Goal: Information Seeking & Learning: Learn about a topic

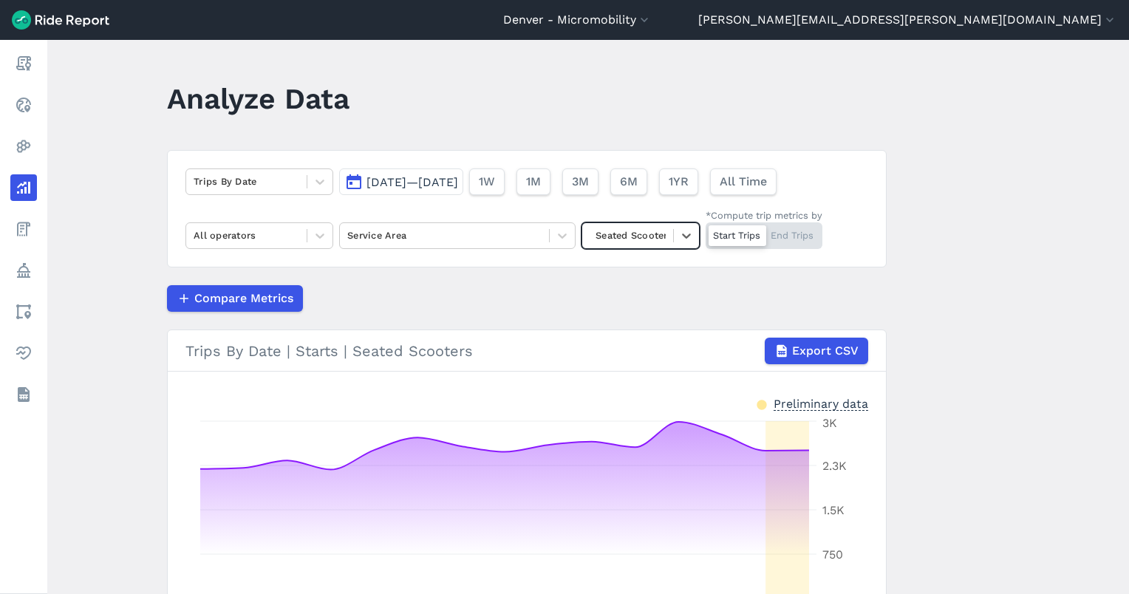
scroll to position [77, 0]
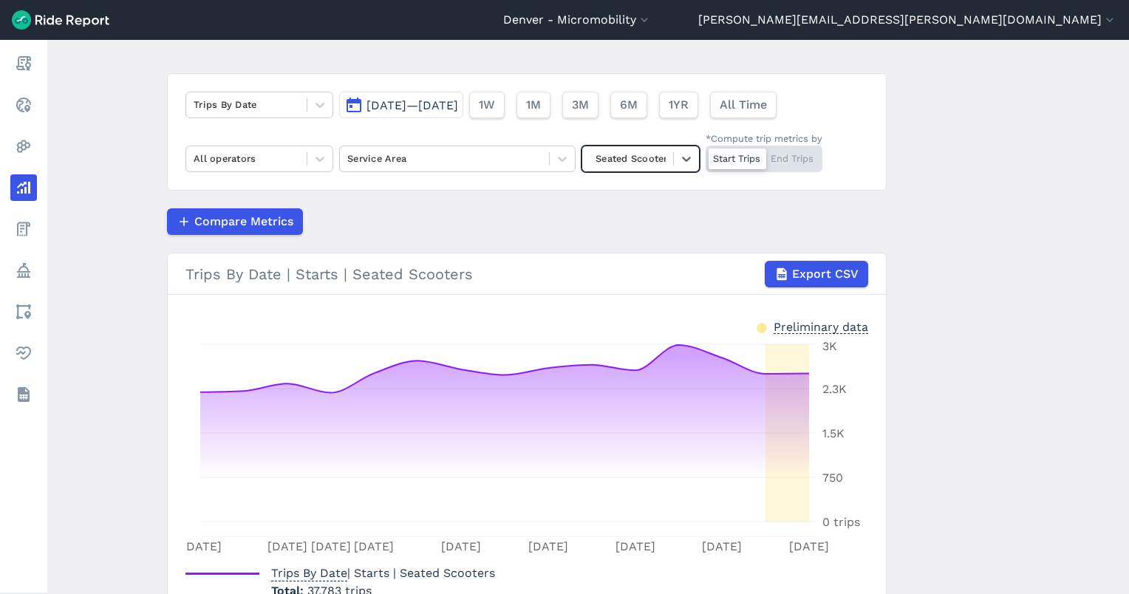
click at [494, 211] on div "Compare Metrics" at bounding box center [527, 221] width 720 height 27
click at [400, 164] on div at bounding box center [444, 158] width 194 height 17
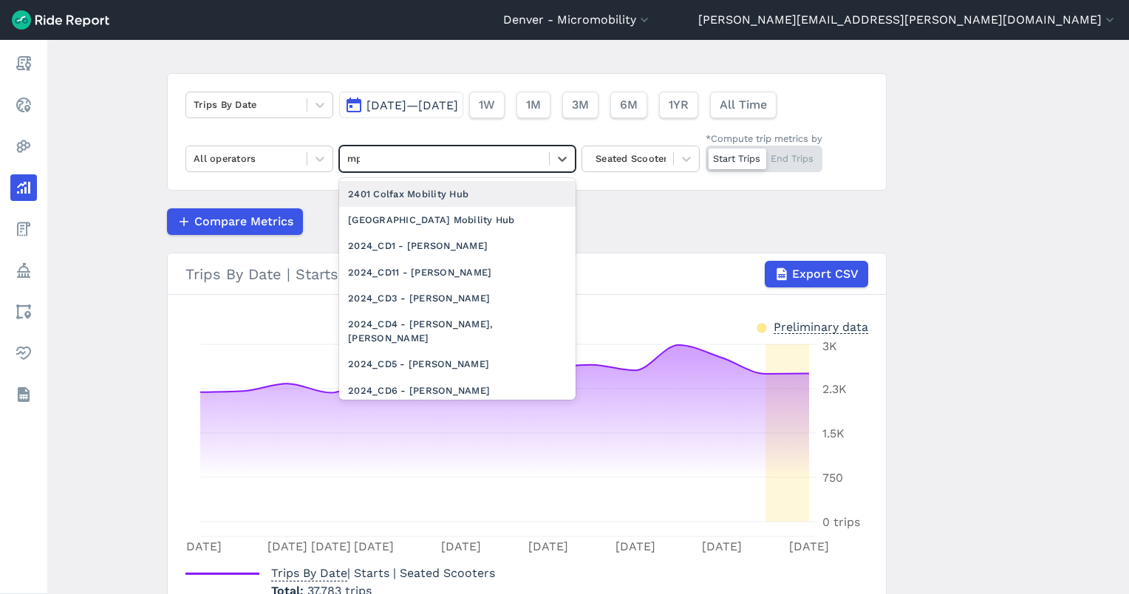
type input "mpz"
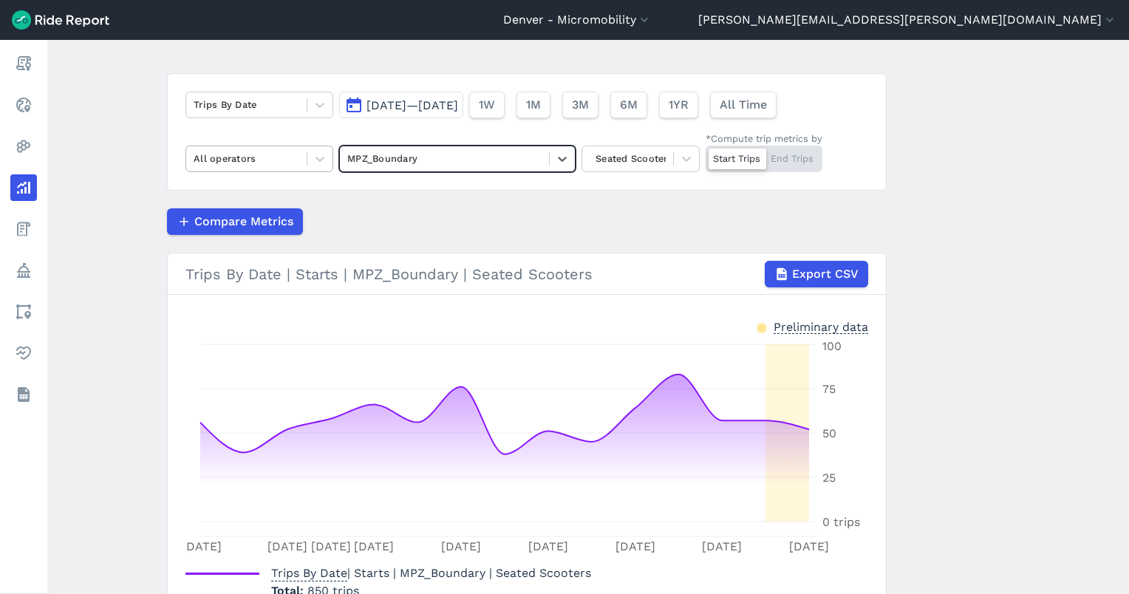
click at [256, 151] on div at bounding box center [247, 158] width 106 height 17
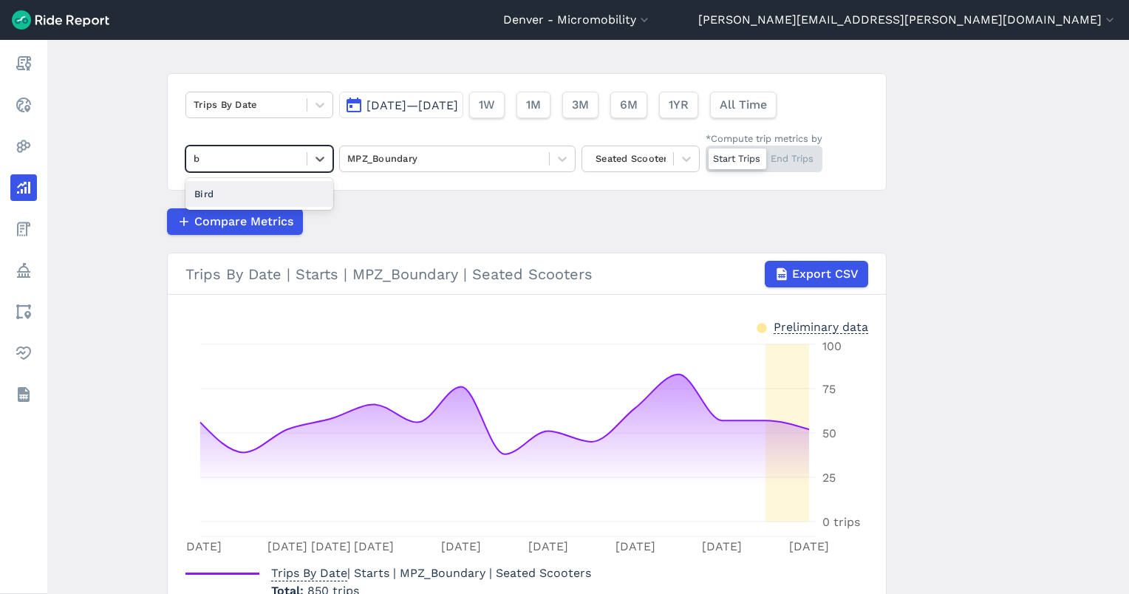
type input "bi"
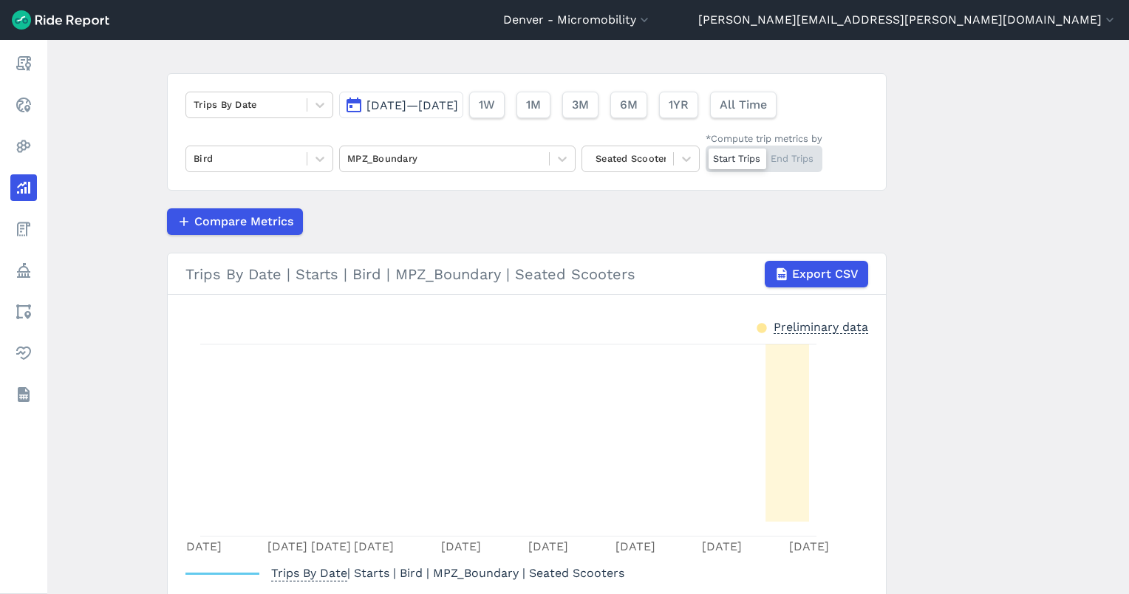
click at [802, 166] on div "Start Trips End Trips" at bounding box center [764, 159] width 117 height 27
click at [706, 155] on input "*Compute trip metrics by Start Trips End Trips" at bounding box center [706, 151] width 0 height 10
click at [665, 157] on div "Seated Scooters" at bounding box center [627, 158] width 91 height 23
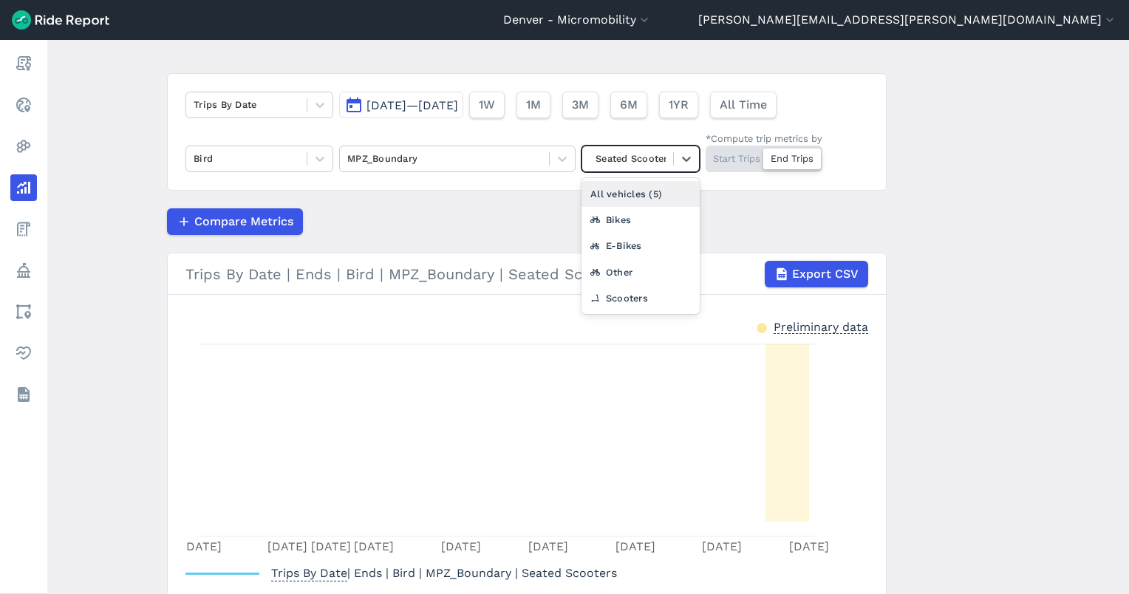
click at [644, 183] on div "All vehicles (5)" at bounding box center [641, 194] width 118 height 26
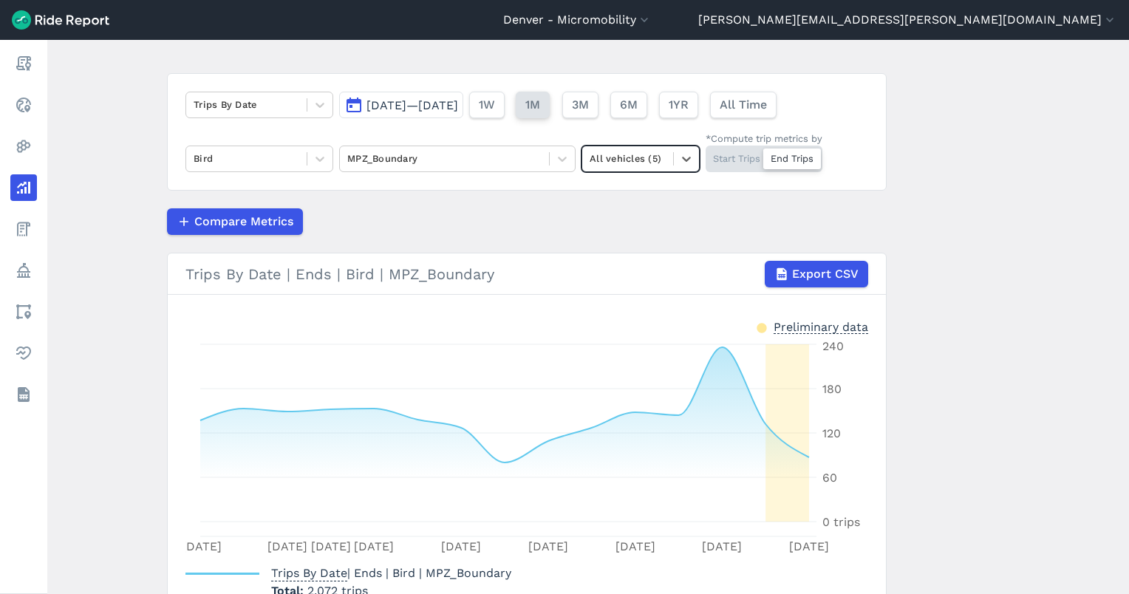
click at [550, 106] on button "1M" at bounding box center [533, 105] width 34 height 27
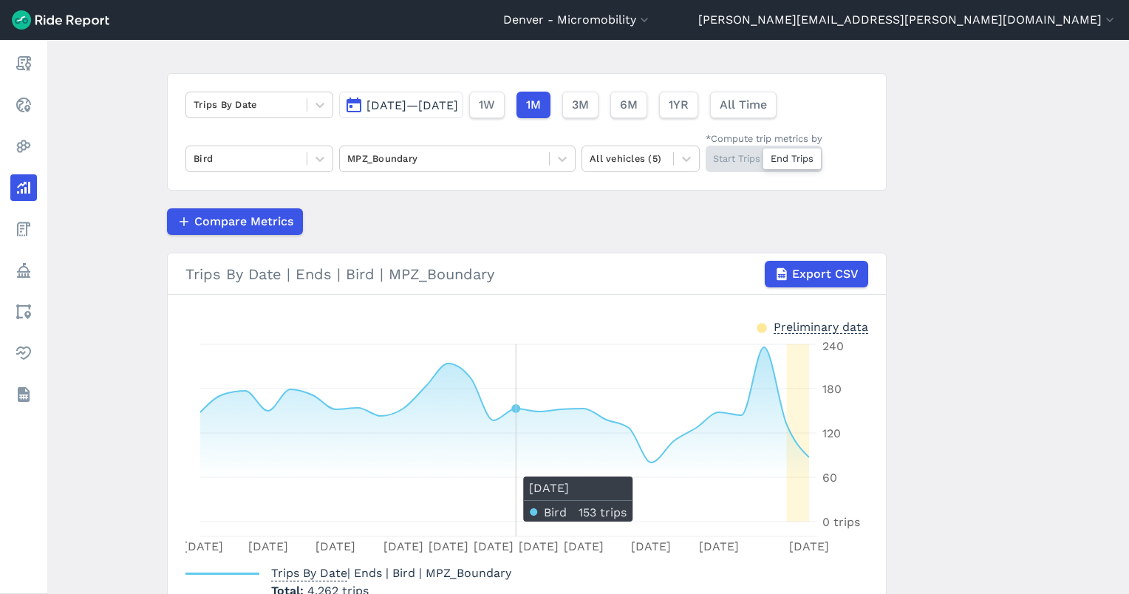
click at [520, 468] on icon at bounding box center [504, 434] width 609 height 174
click at [432, 157] on div at bounding box center [444, 158] width 194 height 17
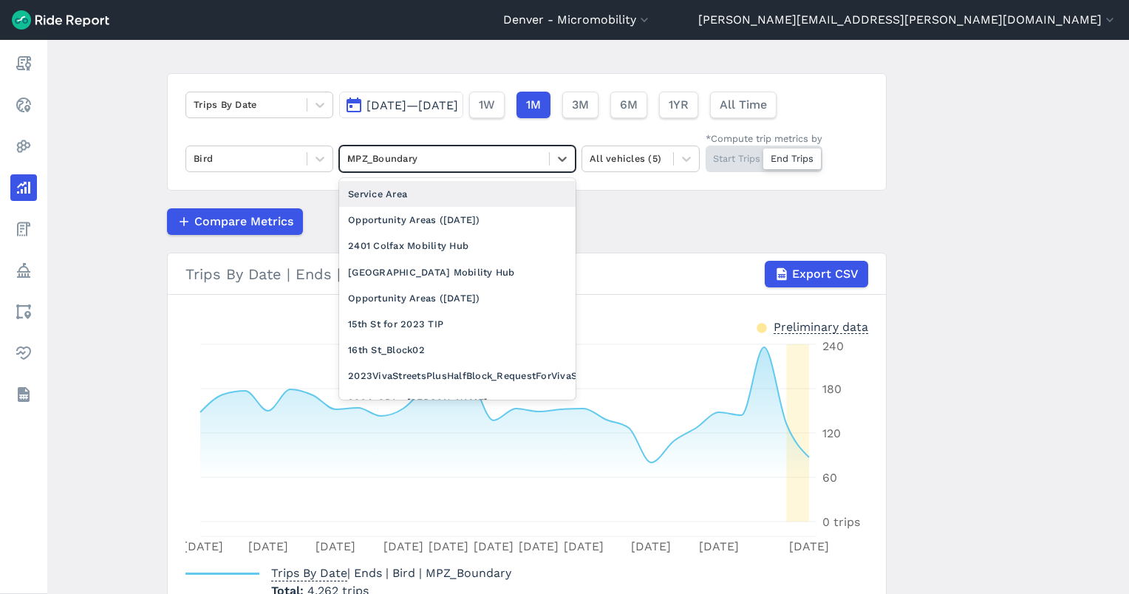
type input "mpz"
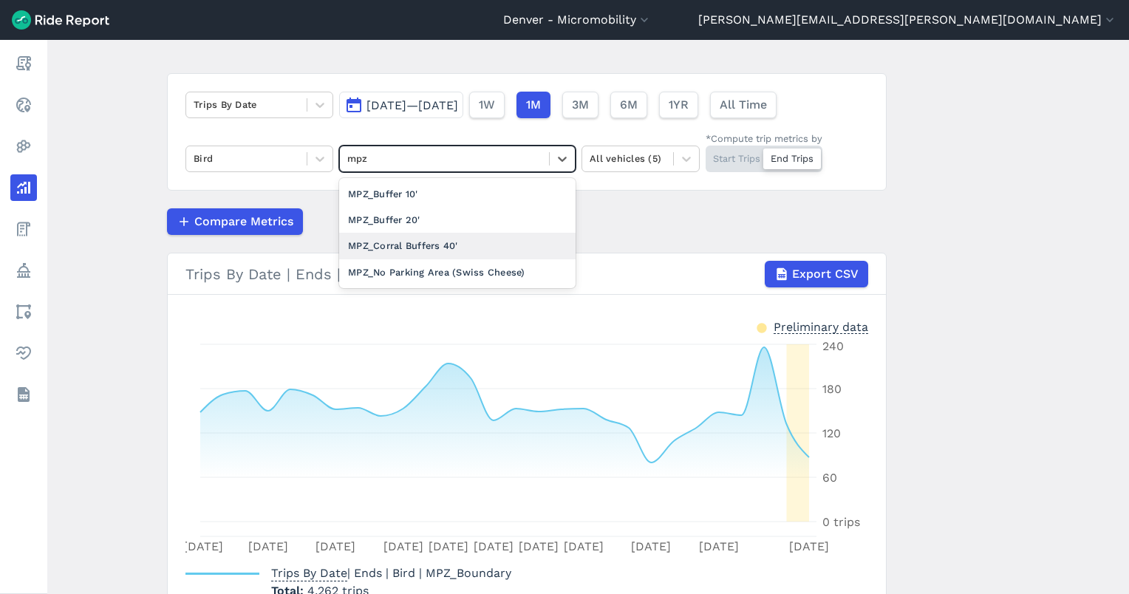
click at [409, 236] on div "MPZ_Corral Buffers 40'" at bounding box center [457, 246] width 236 height 26
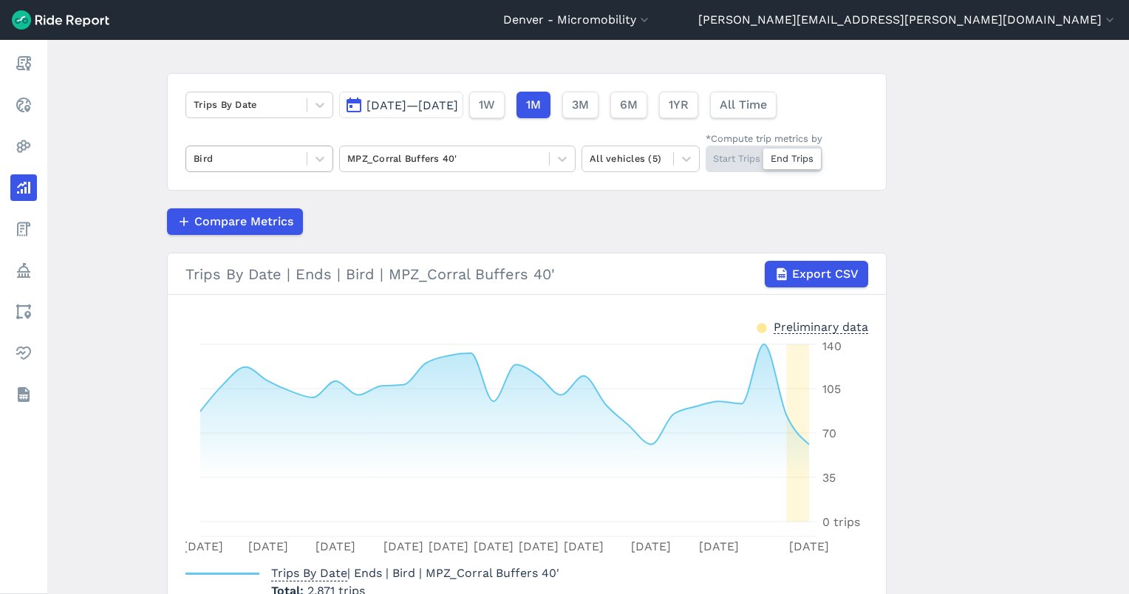
click at [200, 151] on div at bounding box center [247, 158] width 106 height 17
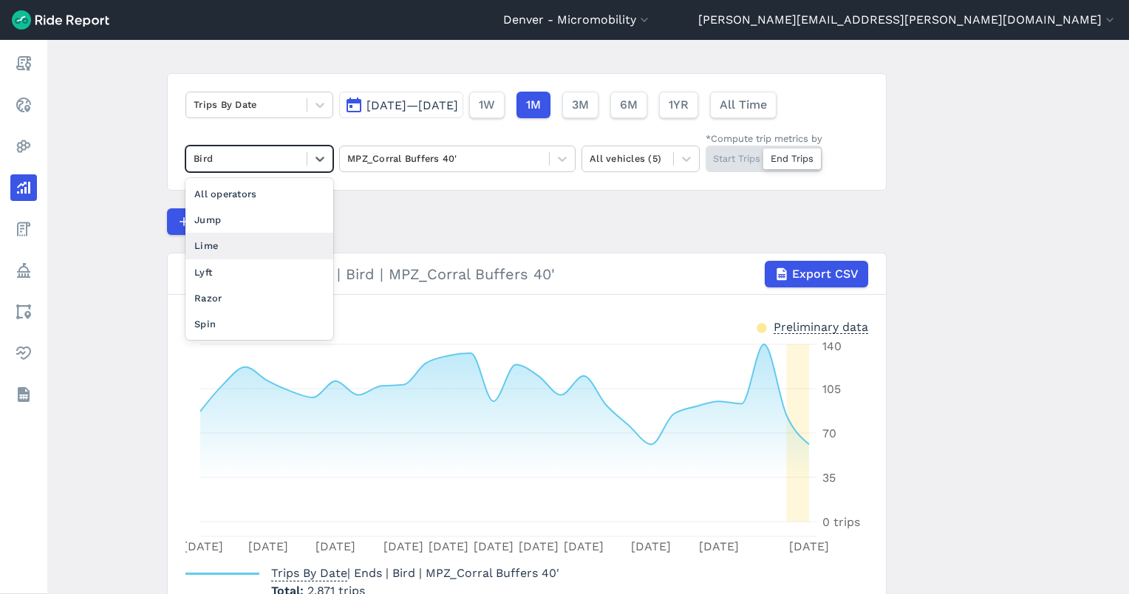
click at [233, 241] on div "Lime" at bounding box center [259, 246] width 148 height 26
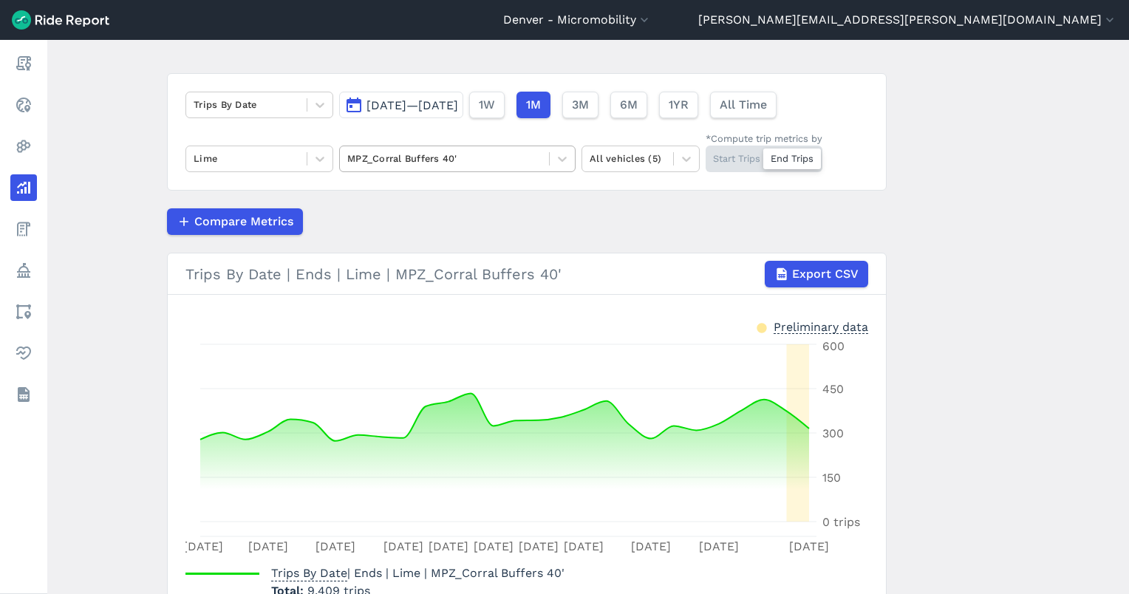
click at [437, 154] on div at bounding box center [444, 158] width 194 height 17
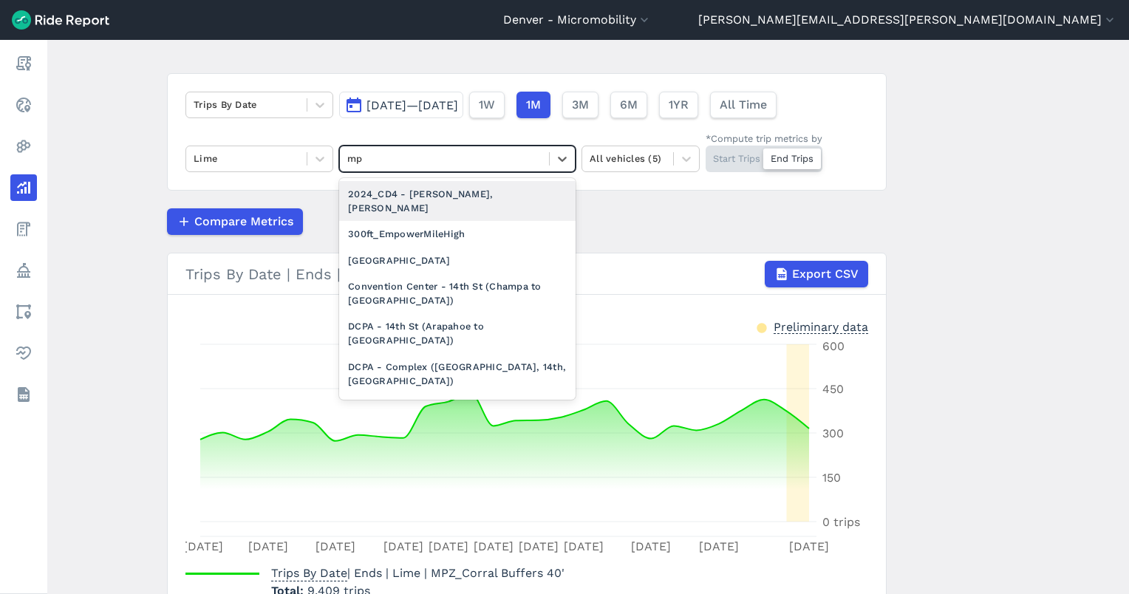
type input "mpz"
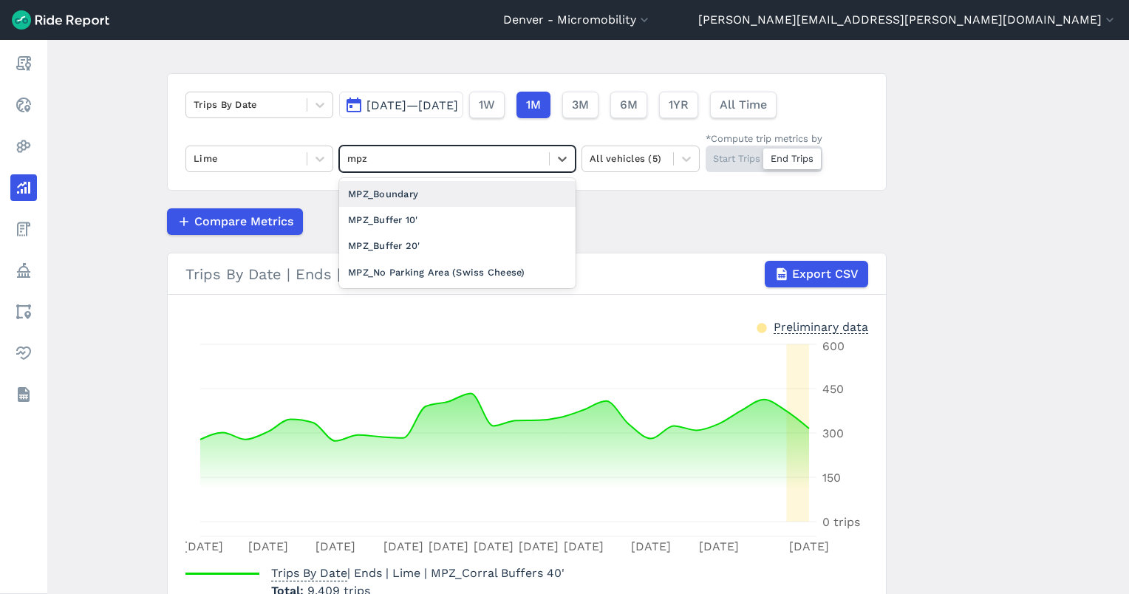
click at [453, 188] on div "MPZ_Boundary" at bounding box center [457, 194] width 236 height 26
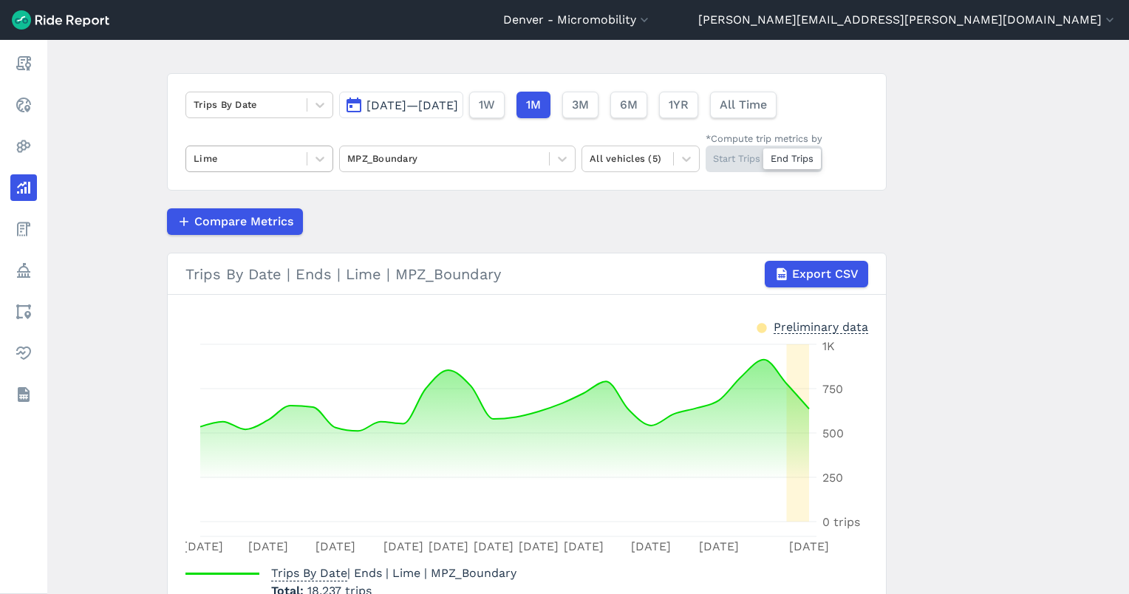
click at [253, 160] on div at bounding box center [247, 158] width 106 height 17
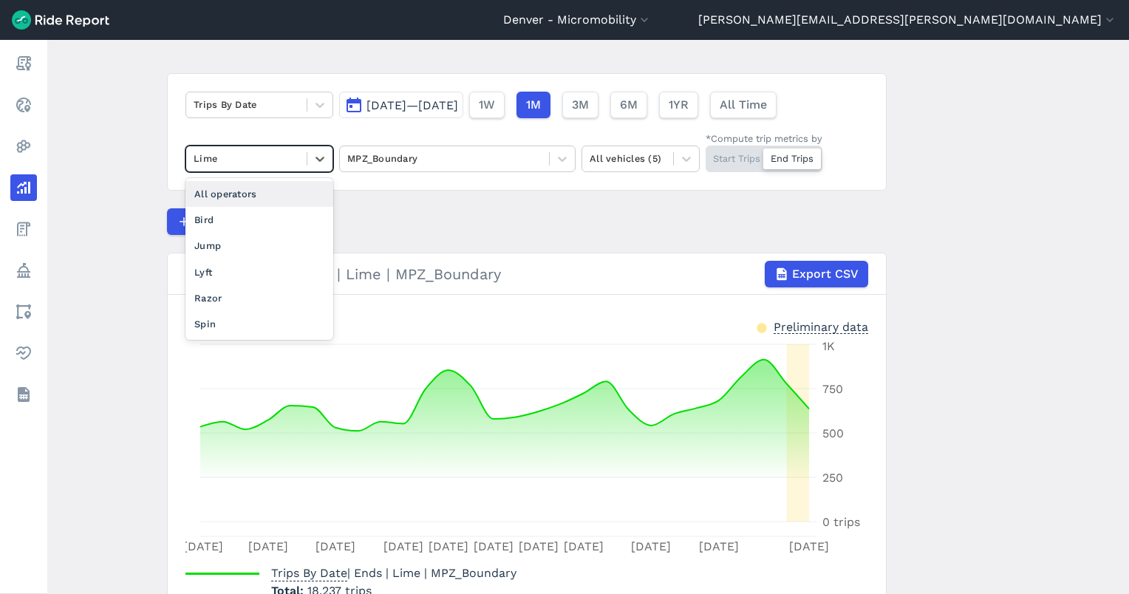
click at [247, 197] on div "All operators" at bounding box center [259, 194] width 148 height 26
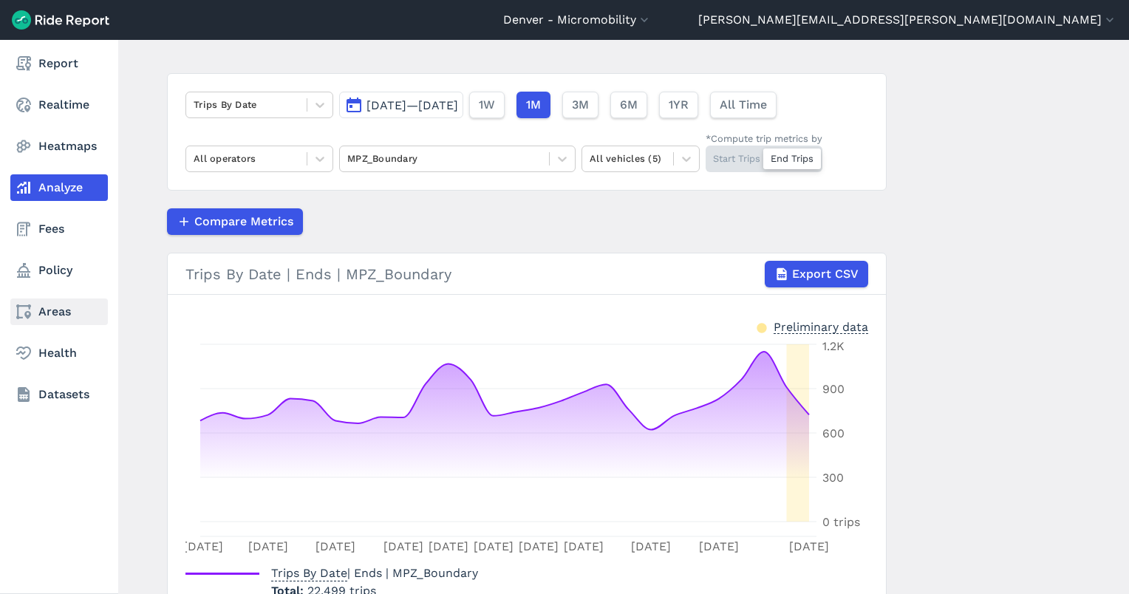
click at [27, 311] on use at bounding box center [23, 311] width 15 height 15
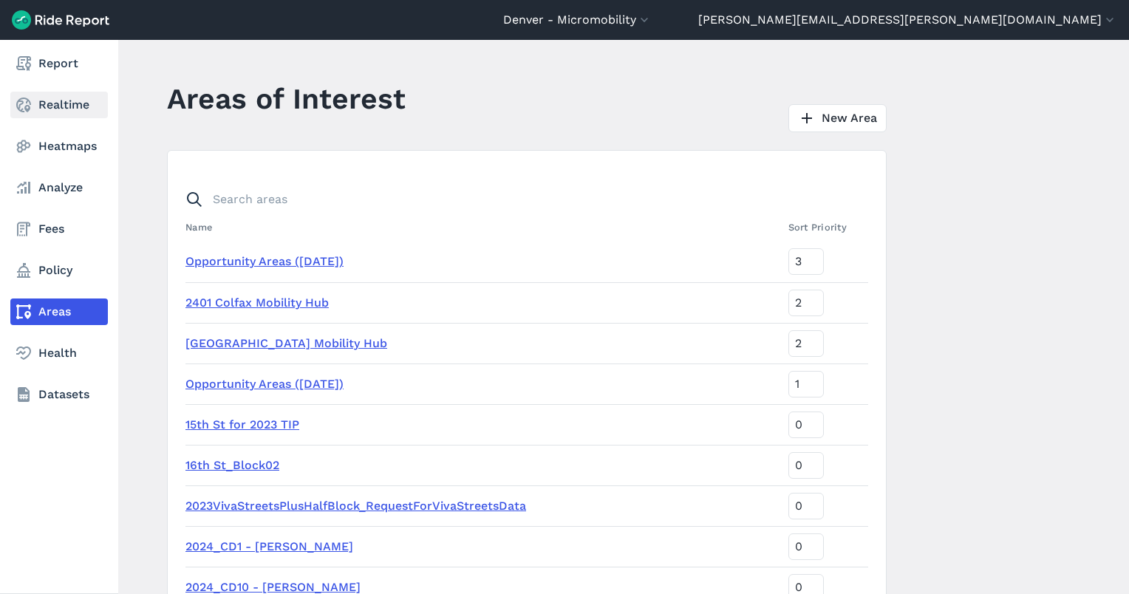
click at [61, 103] on link "Realtime" at bounding box center [59, 105] width 98 height 27
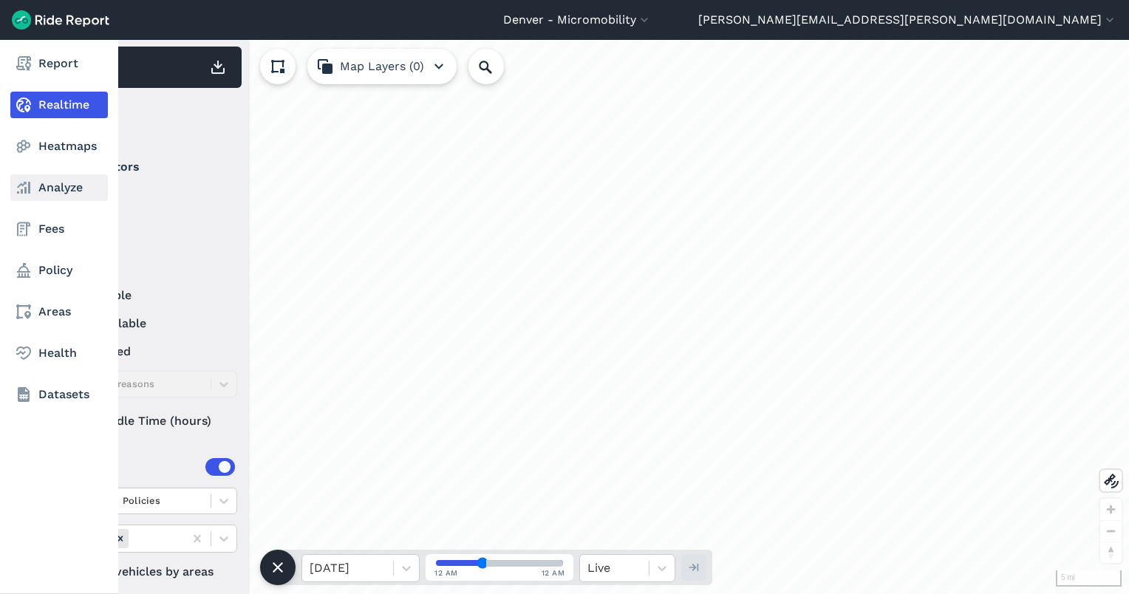
drag, startPoint x: 27, startPoint y: 180, endPoint x: 62, endPoint y: 187, distance: 36.1
click at [27, 181] on icon at bounding box center [24, 188] width 18 height 18
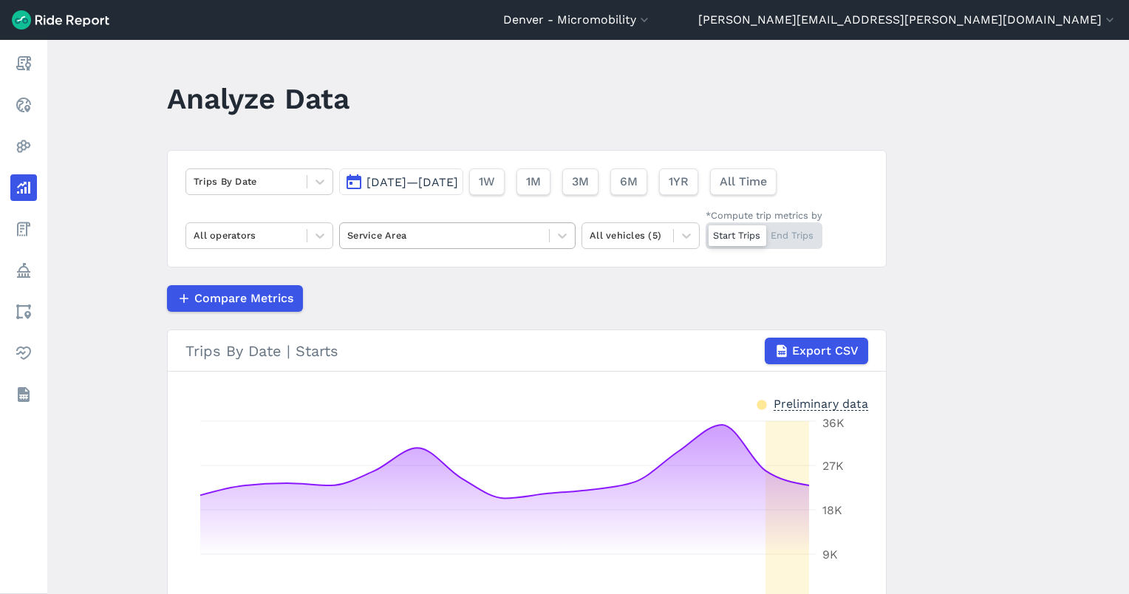
click at [476, 233] on div at bounding box center [444, 235] width 194 height 17
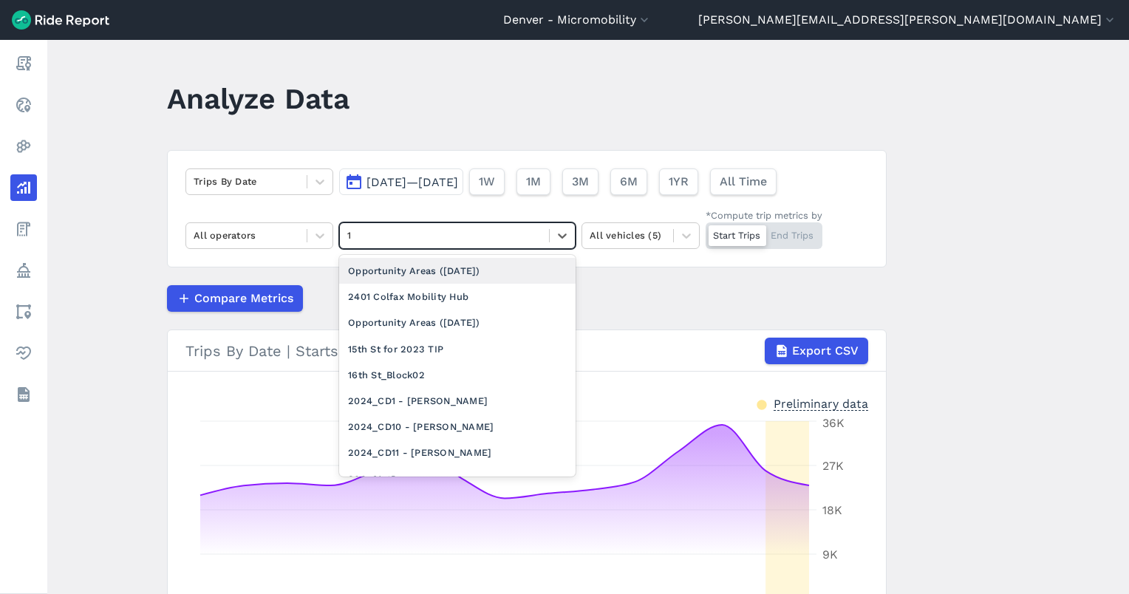
type input "16"
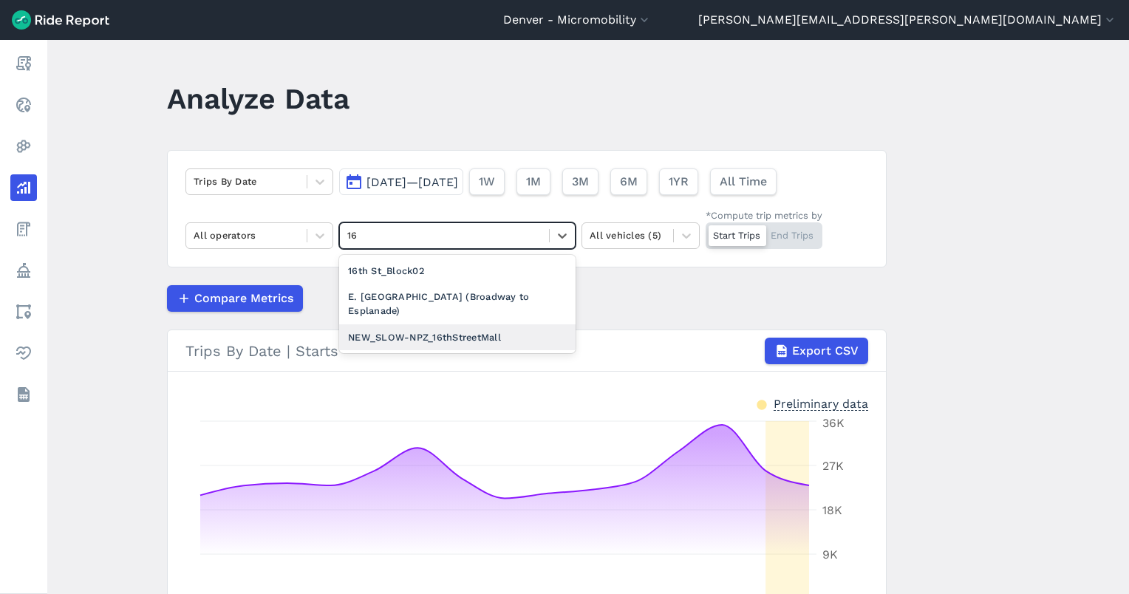
click at [420, 324] on div "NEW_SLOW-NPZ_16thStreetMall" at bounding box center [457, 337] width 236 height 26
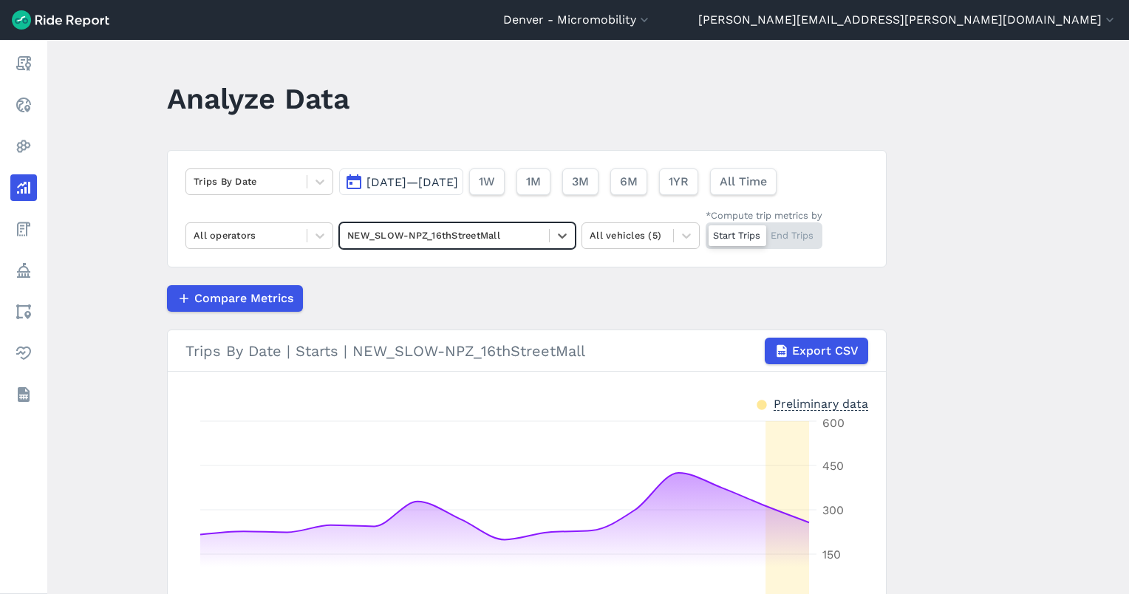
click at [798, 236] on div "Start Trips End Trips" at bounding box center [764, 235] width 117 height 27
click at [811, 236] on div "Start Trips End Trips" at bounding box center [764, 235] width 117 height 27
click at [706, 232] on input "*Compute trip metrics by Start Trips End Trips" at bounding box center [706, 227] width 0 height 10
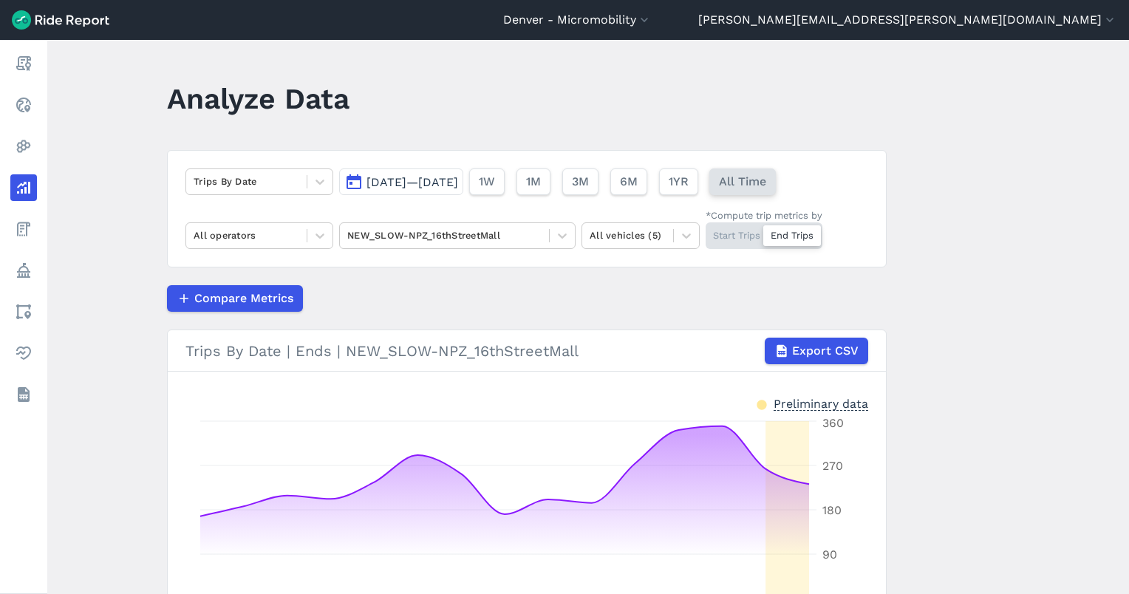
click at [766, 180] on span "All Time" at bounding box center [742, 182] width 47 height 18
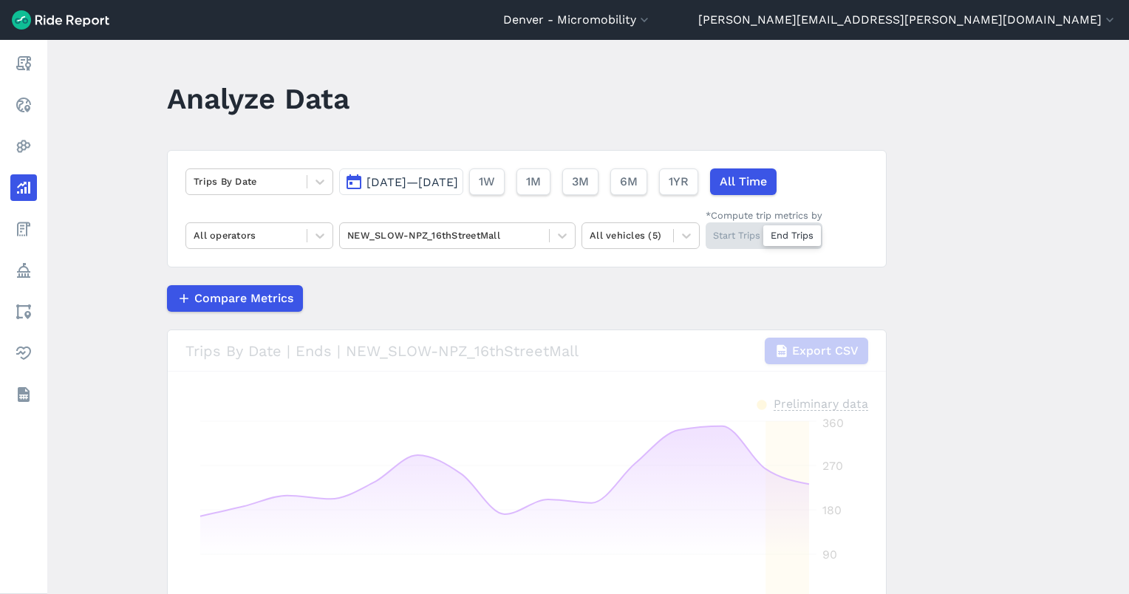
click at [463, 173] on button "[DATE]—[DATE]" at bounding box center [401, 181] width 124 height 27
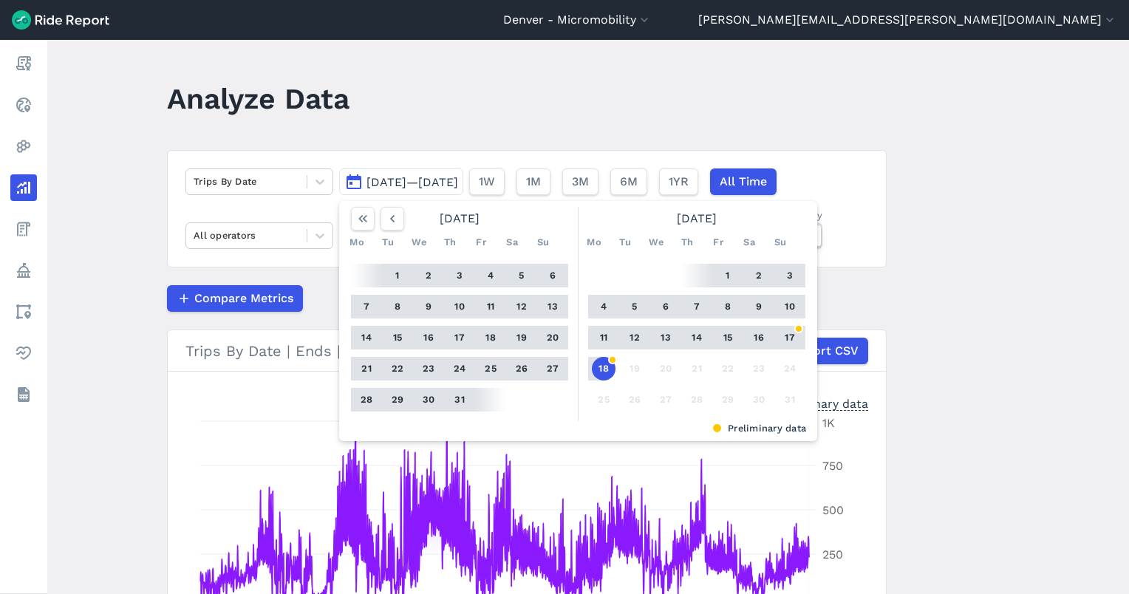
drag, startPoint x: 929, startPoint y: 287, endPoint x: 921, endPoint y: 289, distance: 7.5
click at [930, 287] on main "Analyze Data Trips By Date [DATE]—[DATE] [DATE] Mo Tu We Th Fr Sa Su 1 2 3 4 5 …" at bounding box center [588, 317] width 1082 height 554
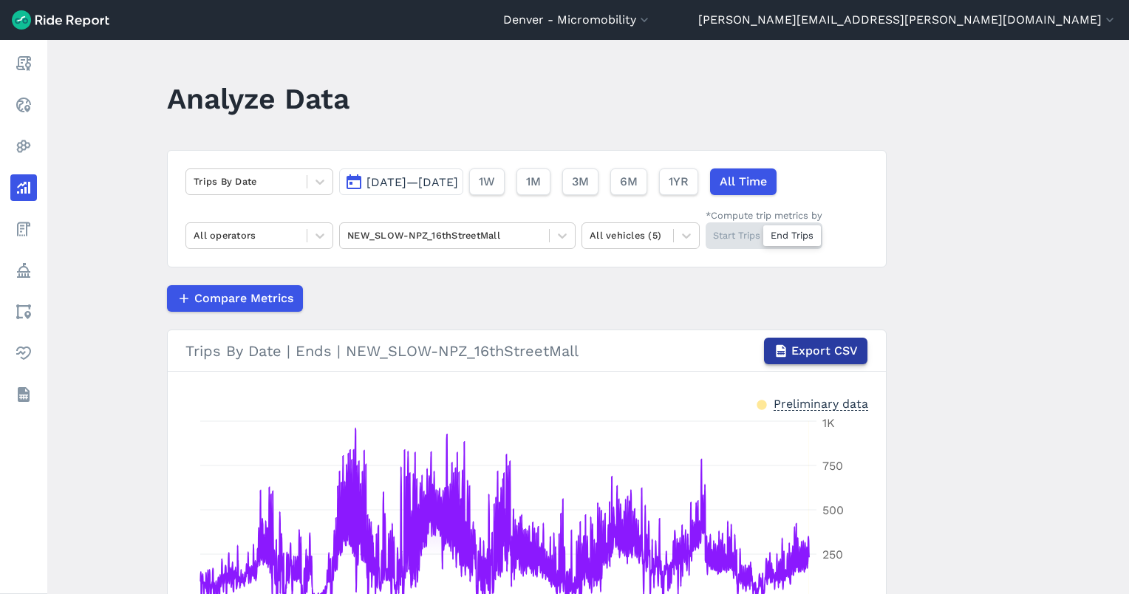
click at [835, 351] on span "Export CSV" at bounding box center [824, 351] width 67 height 18
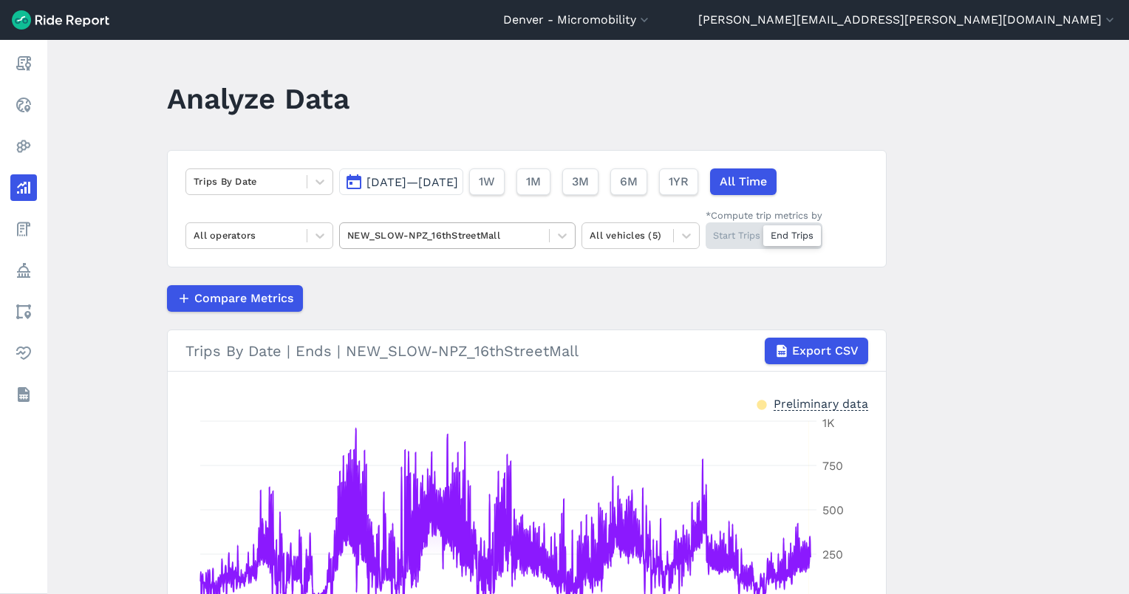
click at [414, 239] on div at bounding box center [444, 235] width 194 height 17
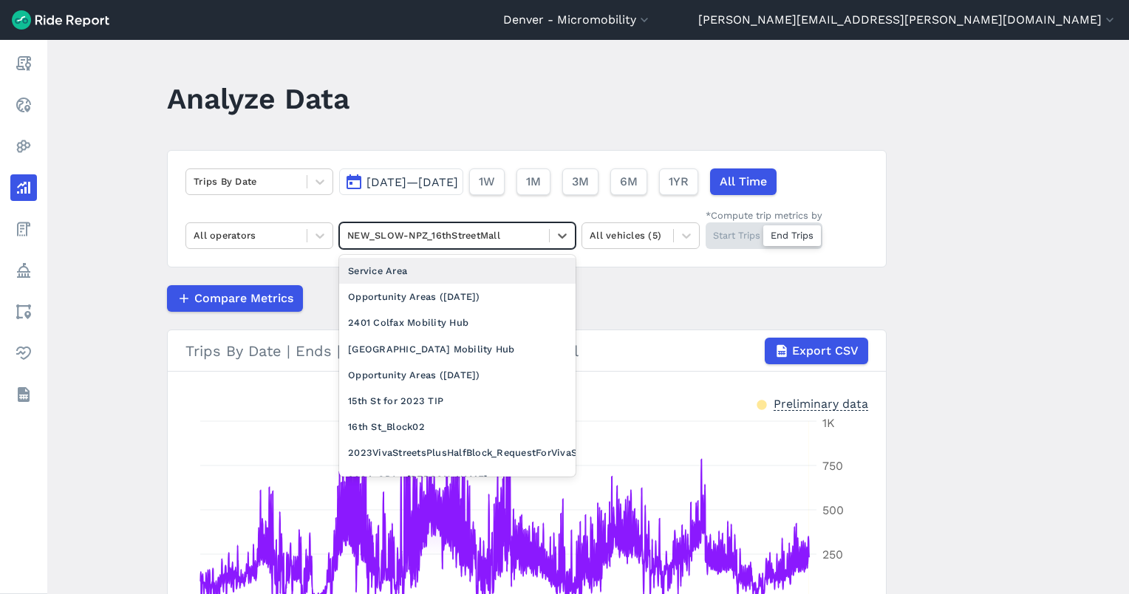
click at [412, 270] on div "Service Area" at bounding box center [457, 271] width 236 height 26
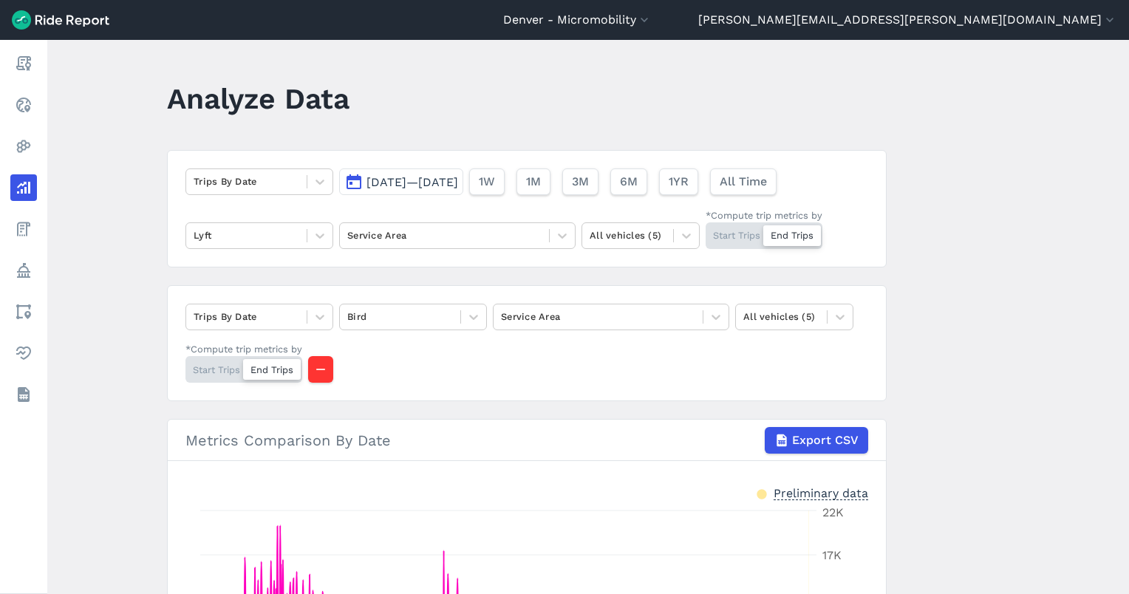
click at [730, 230] on div "Start Trips End Trips" at bounding box center [764, 235] width 117 height 27
click at [706, 230] on input "*Compute trip metrics by Start Trips End Trips" at bounding box center [706, 227] width 0 height 10
click at [213, 376] on div "Start Trips End Trips" at bounding box center [243, 369] width 117 height 27
click at [185, 366] on input "*Compute trip metrics by Start Trips End Trips" at bounding box center [185, 361] width 0 height 10
click at [835, 432] on span "Export CSV" at bounding box center [824, 441] width 67 height 18
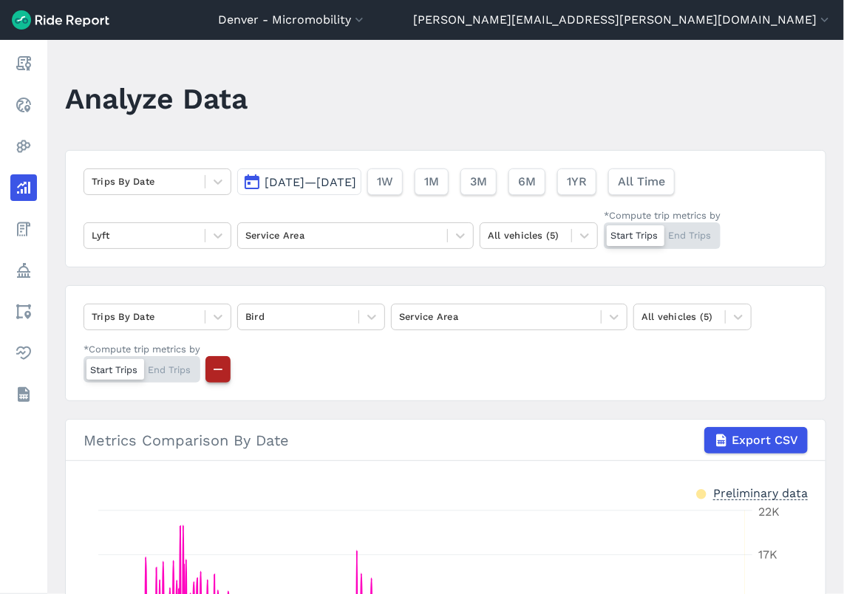
click at [219, 372] on icon "button" at bounding box center [218, 369] width 15 height 15
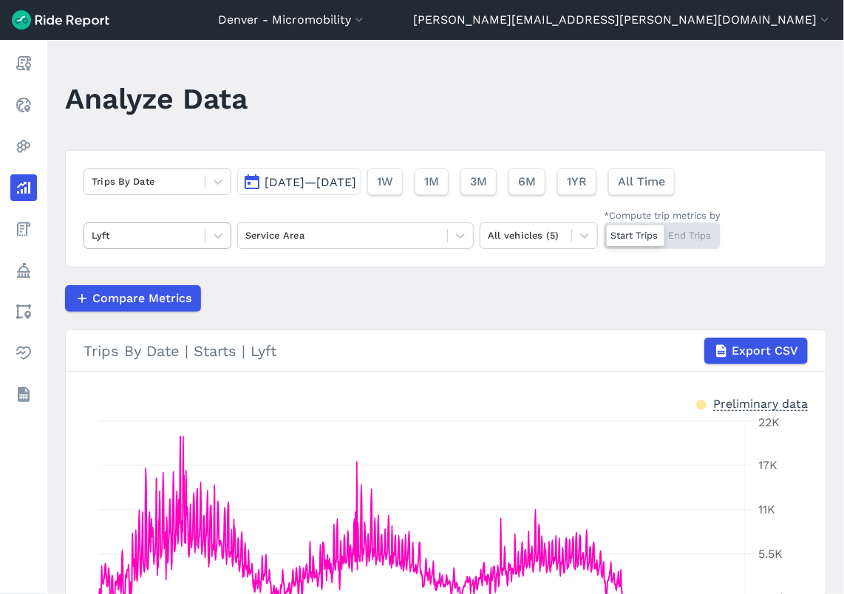
click at [180, 224] on div "Lyft" at bounding box center [144, 235] width 120 height 23
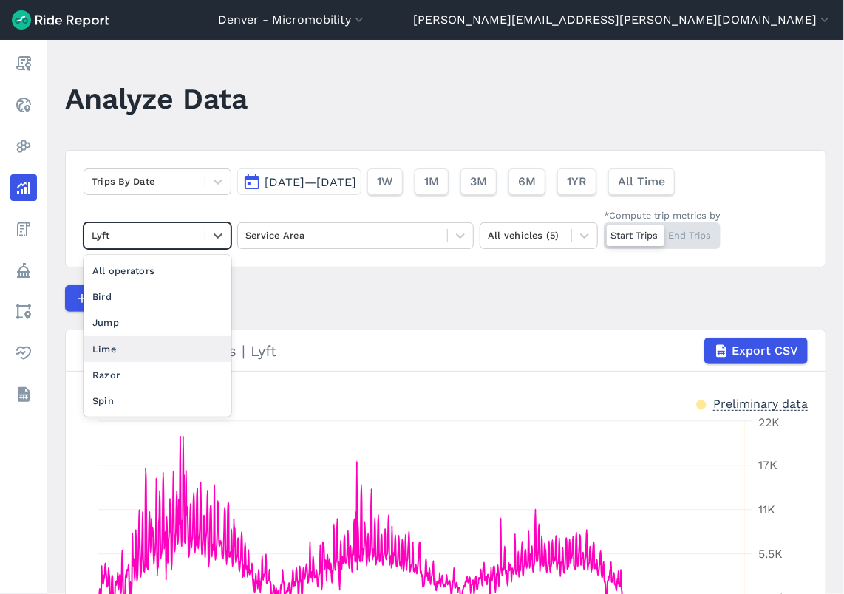
click at [130, 342] on div "Lime" at bounding box center [157, 349] width 148 height 26
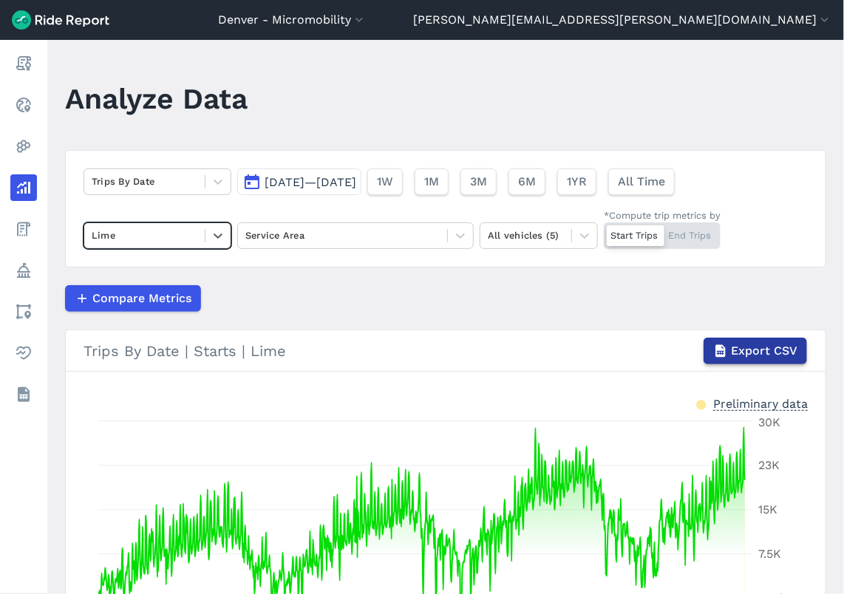
click at [768, 360] on button "Export CSV" at bounding box center [754, 351] width 103 height 27
